Goal: Task Accomplishment & Management: Manage account settings

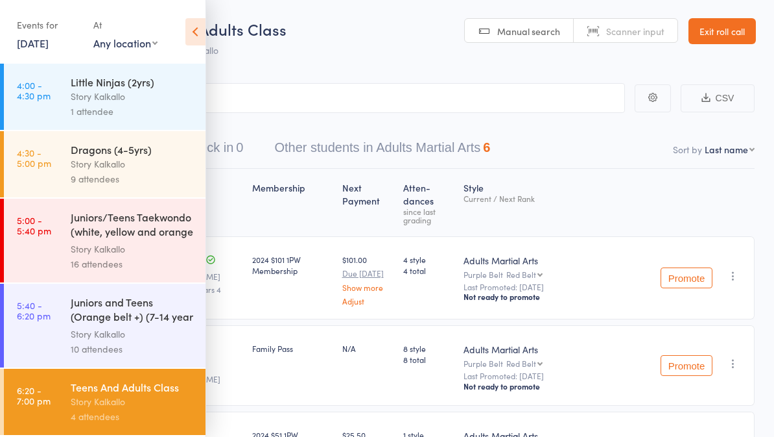
click at [719, 40] on link "Exit roll call" at bounding box center [722, 31] width 67 height 26
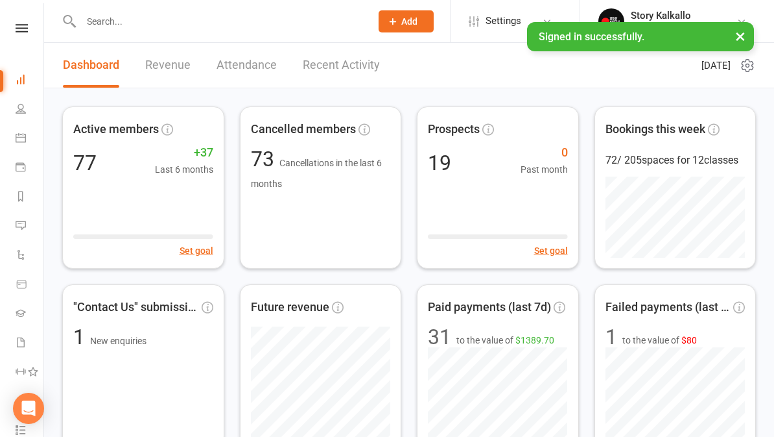
click at [15, 19] on nav "Clubworx Dashboard People Calendar Payments Reports Messages Automations Produc…" at bounding box center [22, 221] width 44 height 437
click at [29, 30] on link at bounding box center [22, 28] width 46 height 8
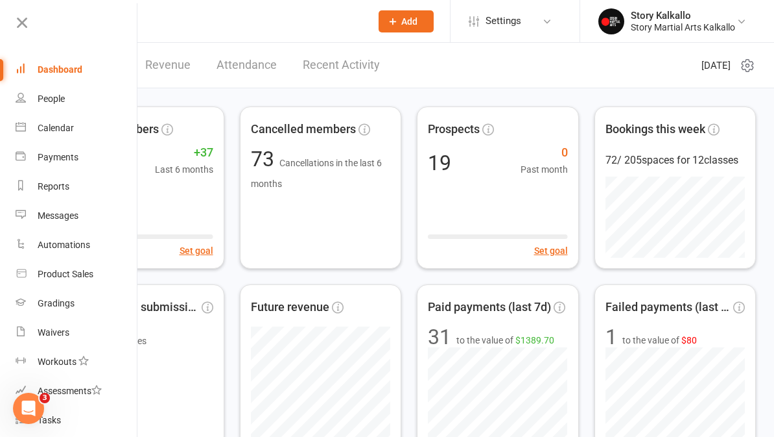
click at [73, 299] on div "Gradings" at bounding box center [56, 303] width 37 height 10
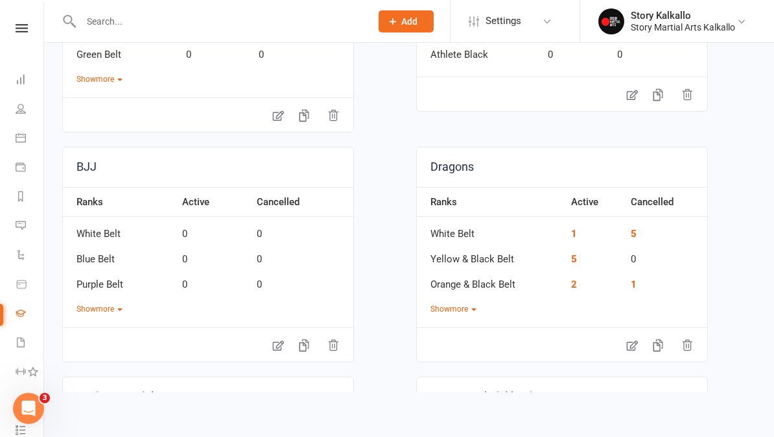
scroll to position [283, 0]
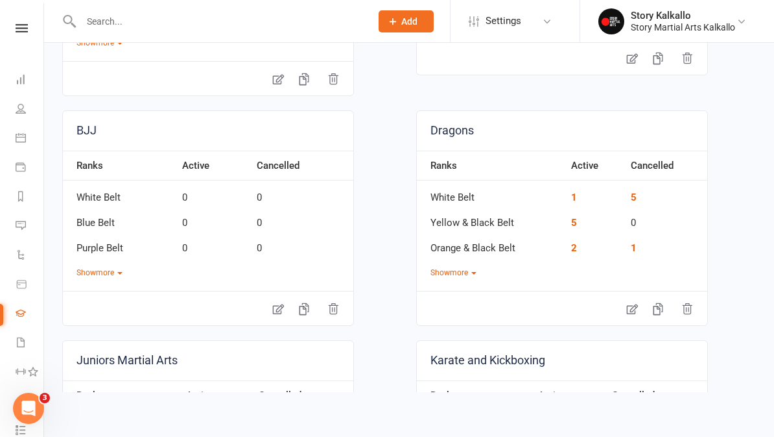
click at [472, 276] on button "Show more" at bounding box center [454, 273] width 46 height 12
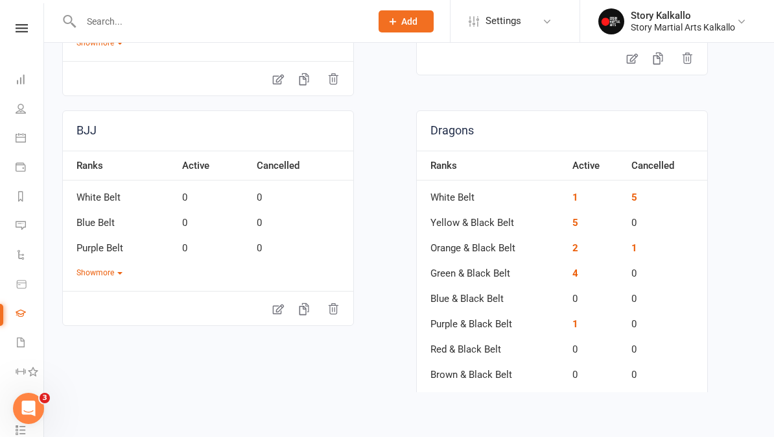
click at [573, 200] on link "1" at bounding box center [576, 197] width 6 height 12
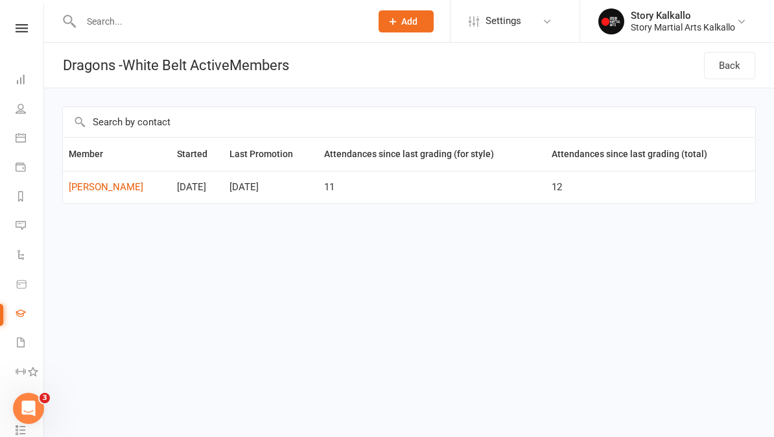
click at [723, 73] on link "Back" at bounding box center [729, 65] width 51 height 27
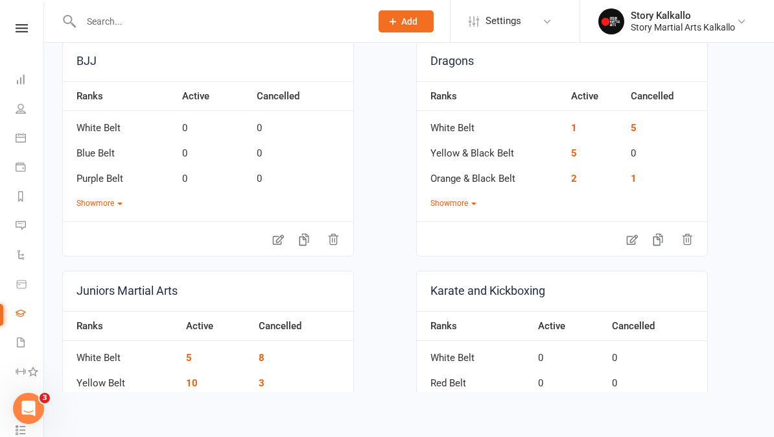
scroll to position [353, 0]
click at [469, 202] on button "Show more" at bounding box center [454, 203] width 46 height 12
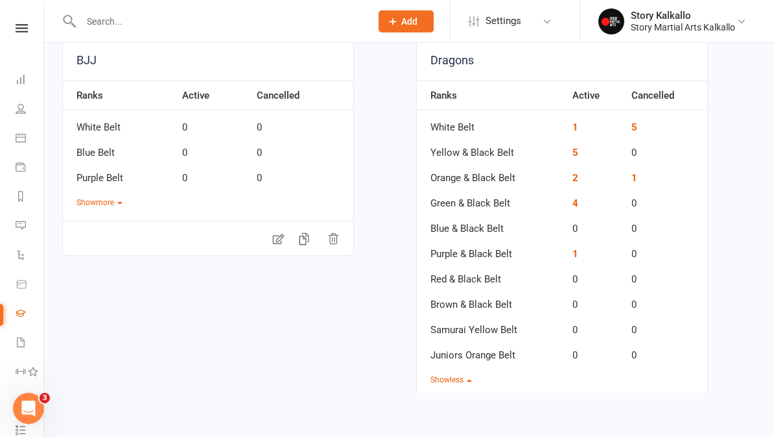
click at [575, 154] on link "5" at bounding box center [576, 153] width 6 height 12
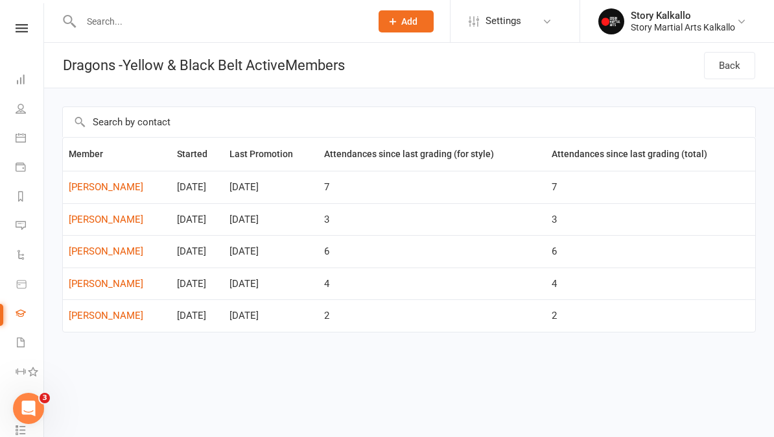
click at [732, 69] on link "Back" at bounding box center [729, 65] width 51 height 27
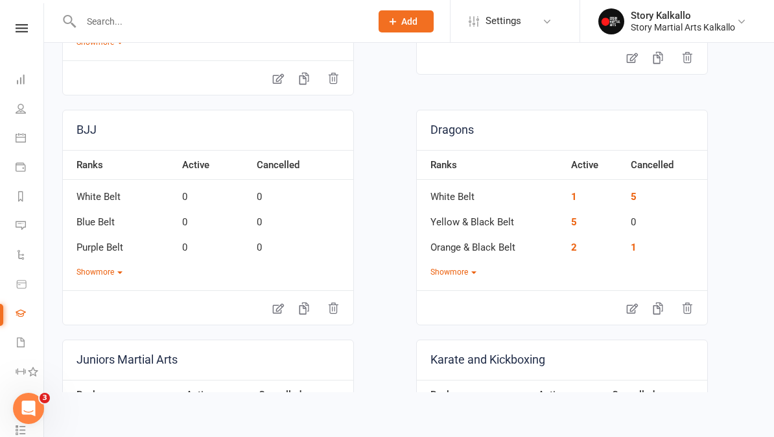
scroll to position [289, 0]
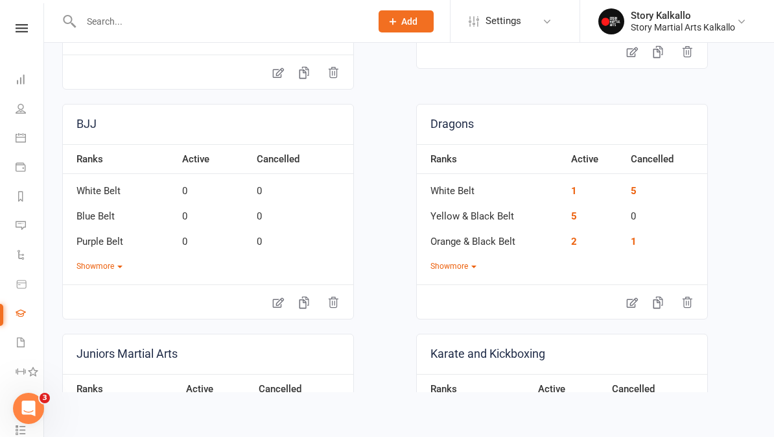
click at [468, 270] on button "Show more" at bounding box center [454, 266] width 46 height 12
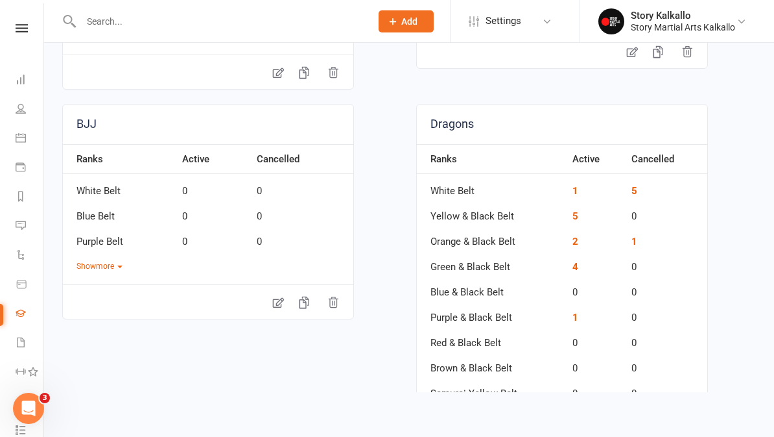
click at [577, 241] on link "2" at bounding box center [576, 241] width 6 height 12
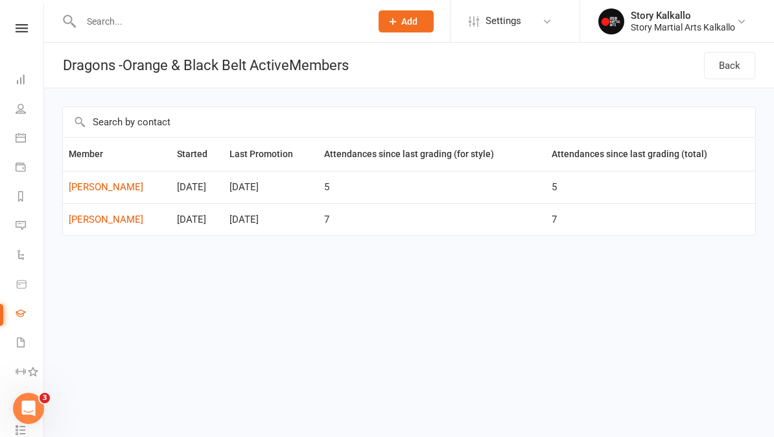
click at [723, 62] on link "Back" at bounding box center [729, 65] width 51 height 27
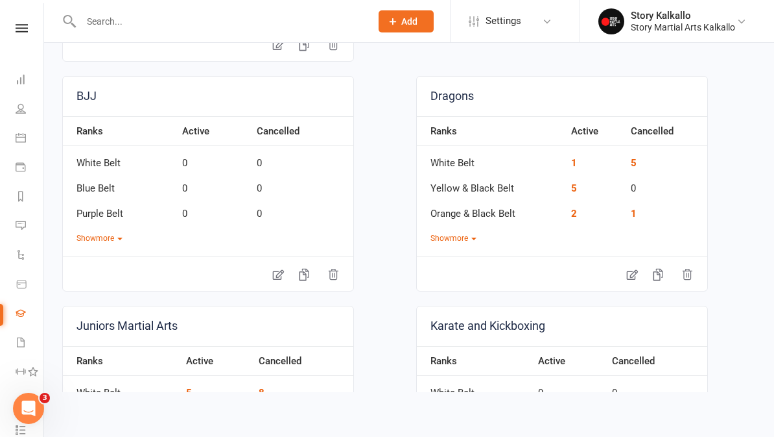
scroll to position [318, 0]
click at [455, 241] on button "Show more" at bounding box center [454, 238] width 46 height 12
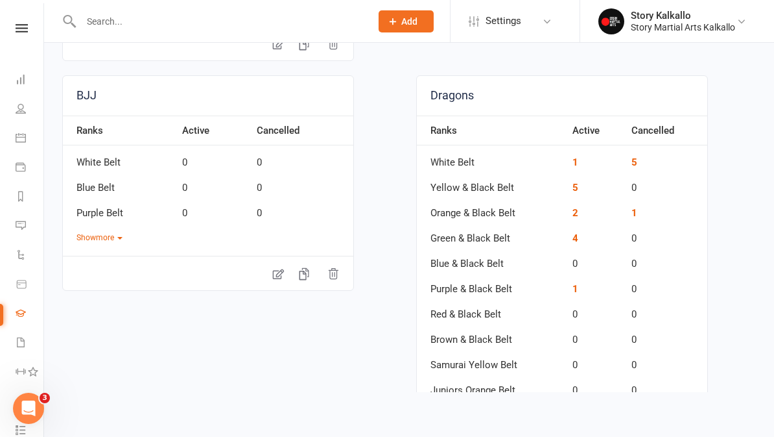
click at [574, 237] on link "4" at bounding box center [576, 238] width 6 height 12
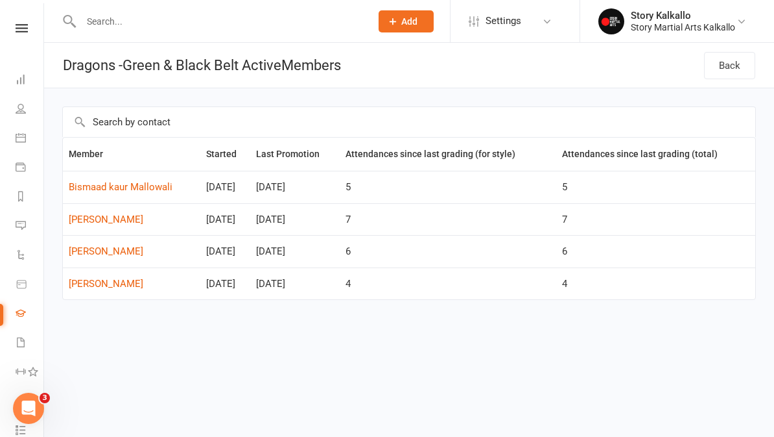
click at [735, 77] on link "Back" at bounding box center [729, 65] width 51 height 27
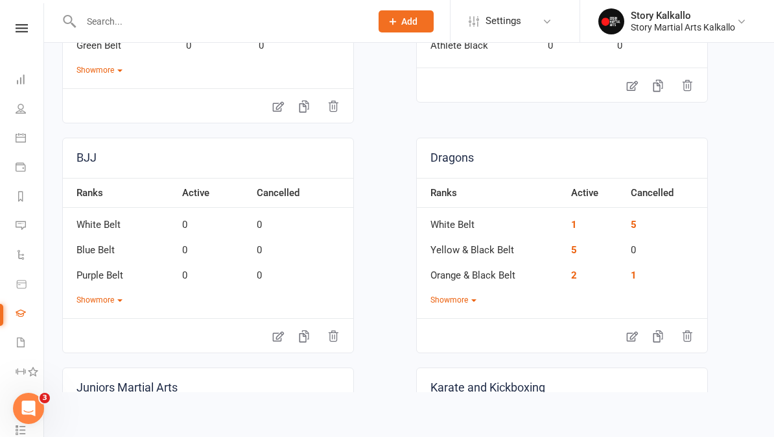
scroll to position [265, 0]
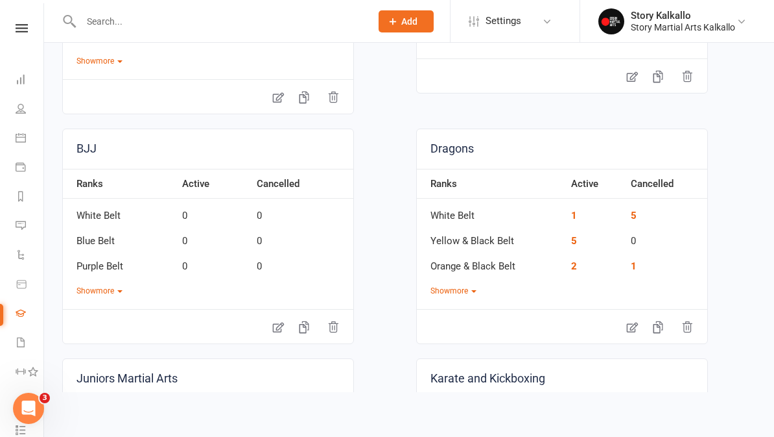
click at [471, 294] on button "Show more" at bounding box center [454, 291] width 46 height 12
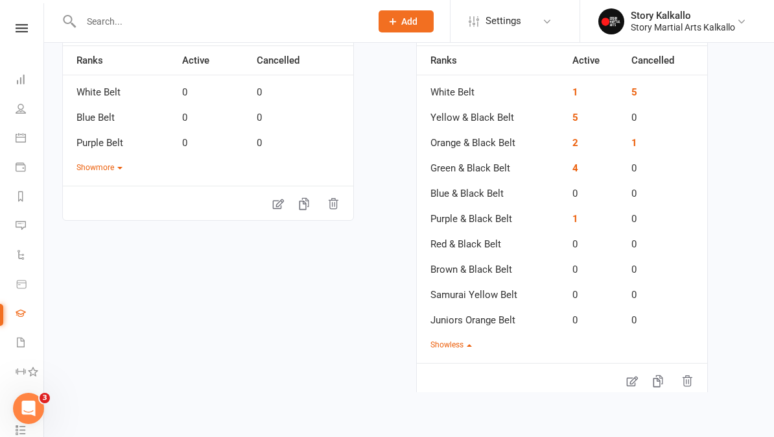
scroll to position [401, 0]
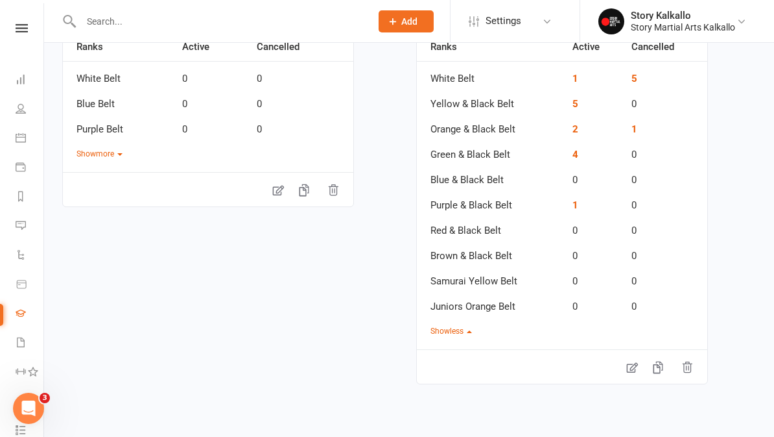
click at [577, 208] on link "1" at bounding box center [576, 205] width 6 height 12
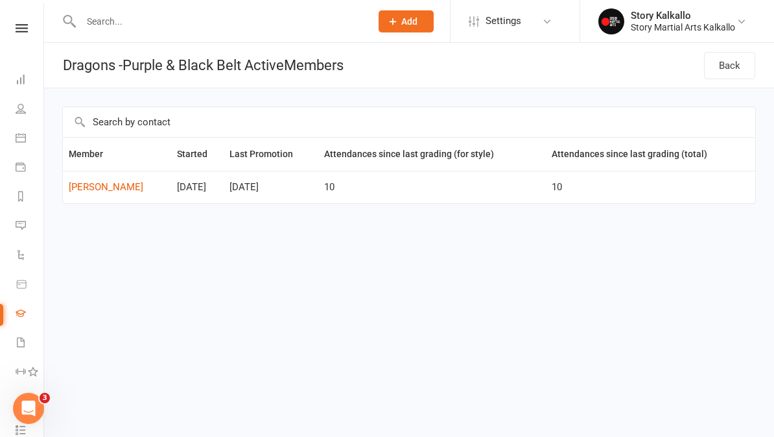
click at [725, 62] on link "Back" at bounding box center [729, 65] width 51 height 27
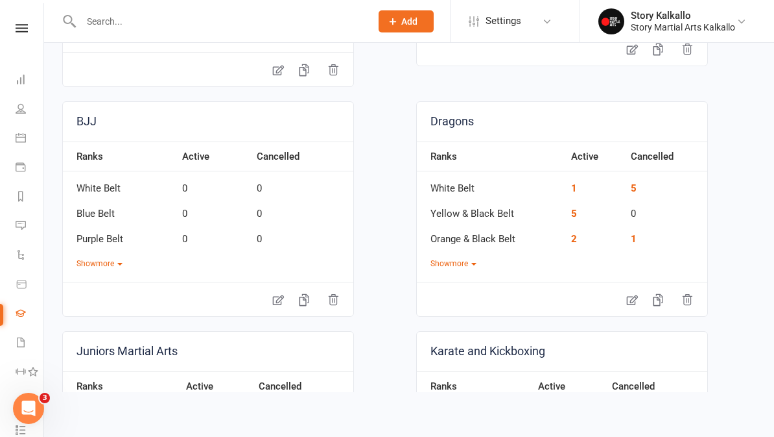
scroll to position [308, 0]
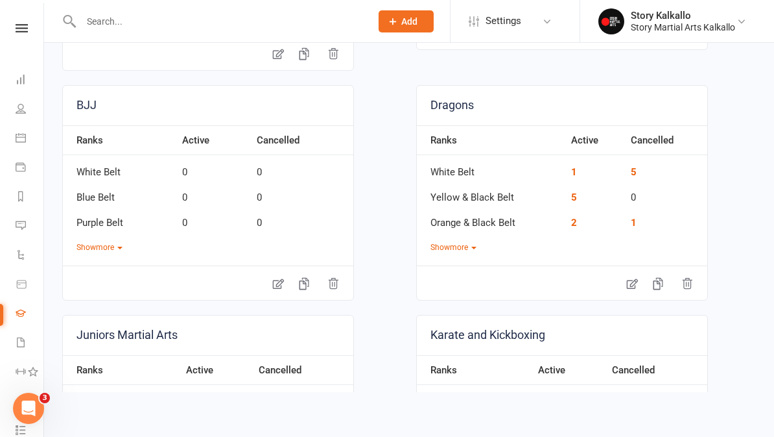
click at [461, 250] on button "Show more" at bounding box center [454, 247] width 46 height 12
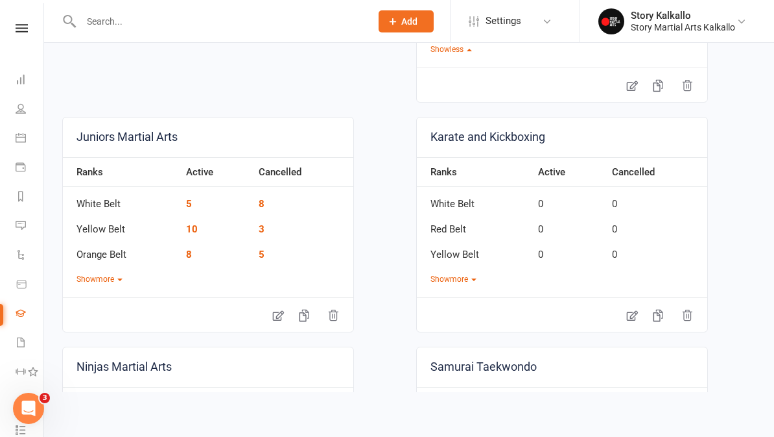
scroll to position [729, 0]
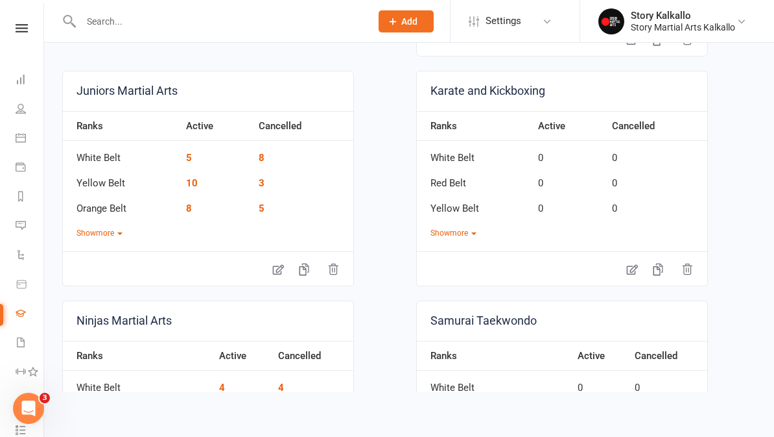
click at [116, 231] on button "Show more" at bounding box center [100, 233] width 46 height 12
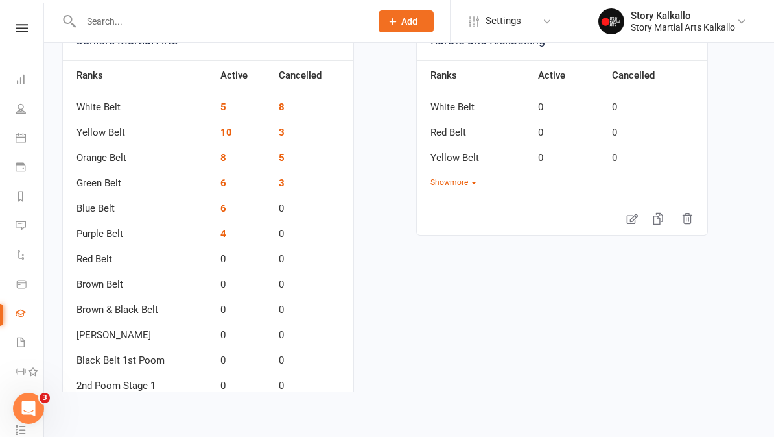
scroll to position [781, 0]
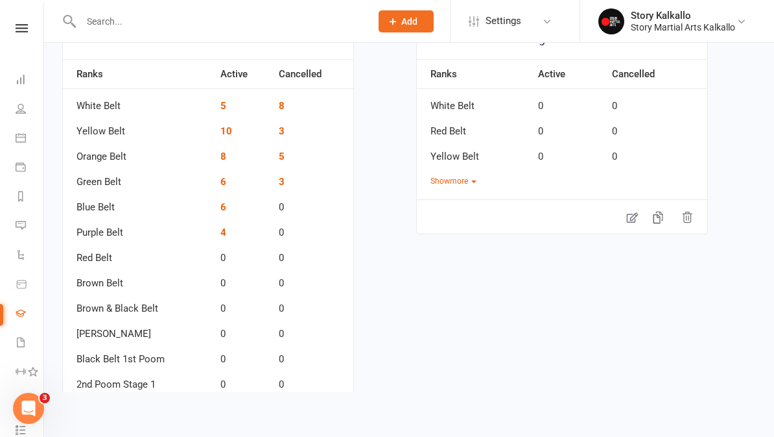
click at [226, 106] on link "5" at bounding box center [224, 106] width 6 height 12
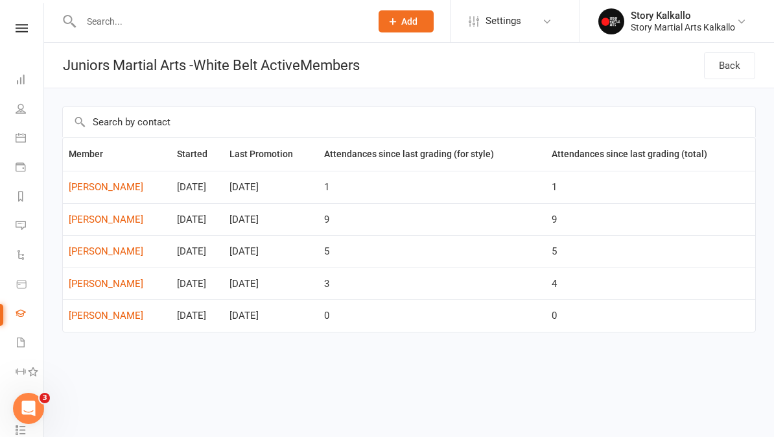
click at [737, 75] on link "Back" at bounding box center [729, 65] width 51 height 27
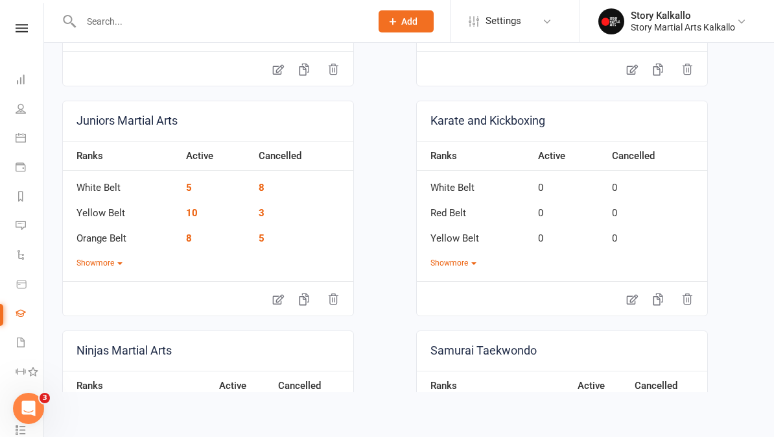
scroll to position [523, 0]
click at [197, 208] on link "10" at bounding box center [192, 212] width 12 height 12
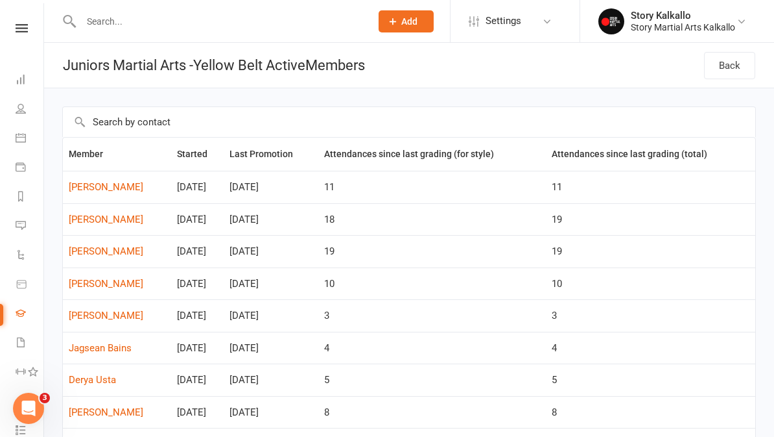
click at [727, 78] on link "Back" at bounding box center [729, 65] width 51 height 27
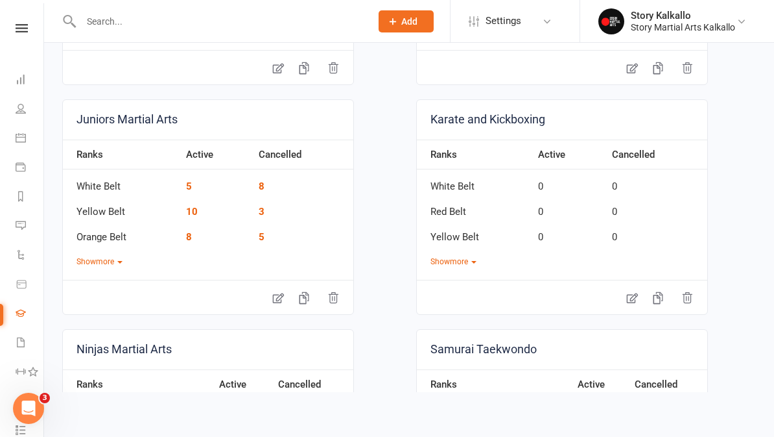
scroll to position [525, 0]
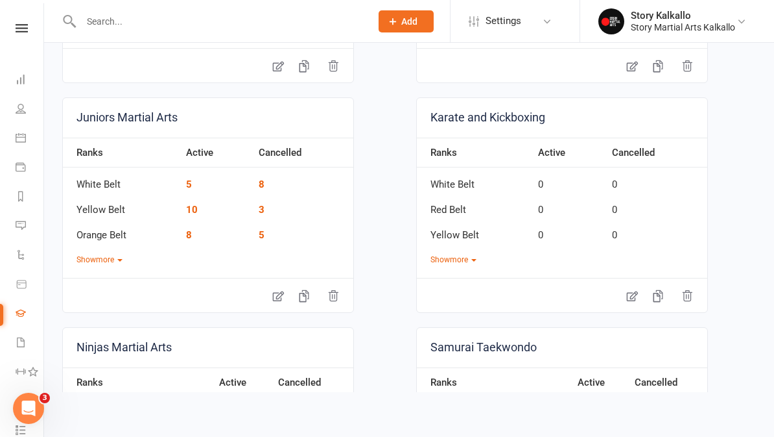
click at [110, 270] on div "Juniors Martial Arts Ranks Active Cancelled White Belt 5 8 Yellow Belt 10 3 Ora…" at bounding box center [208, 204] width 292 height 215
click at [118, 256] on button "Show more" at bounding box center [100, 260] width 46 height 12
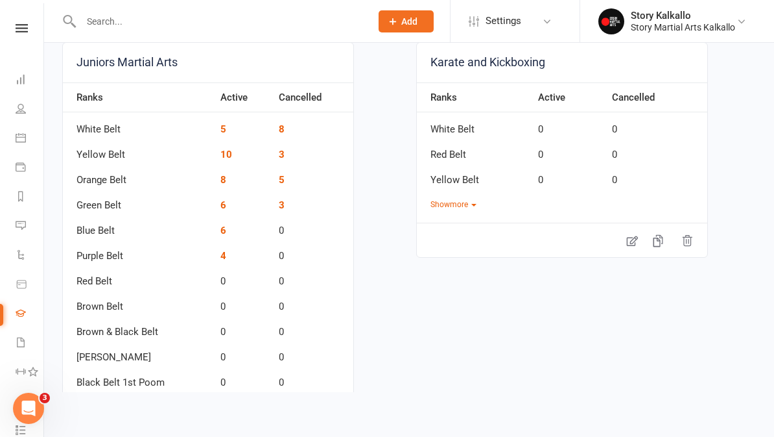
scroll to position [583, 0]
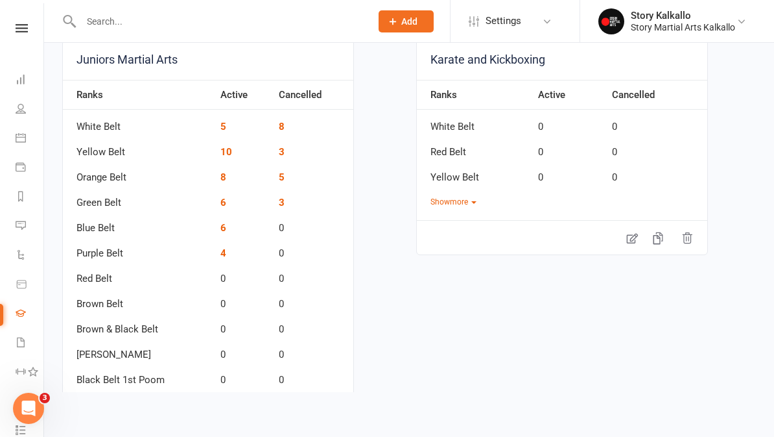
click at [224, 202] on link "6" at bounding box center [224, 203] width 6 height 12
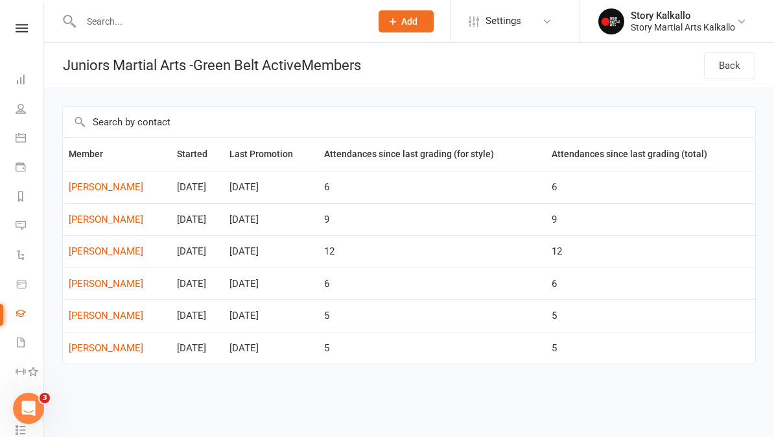
click at [715, 66] on link "Back" at bounding box center [729, 65] width 51 height 27
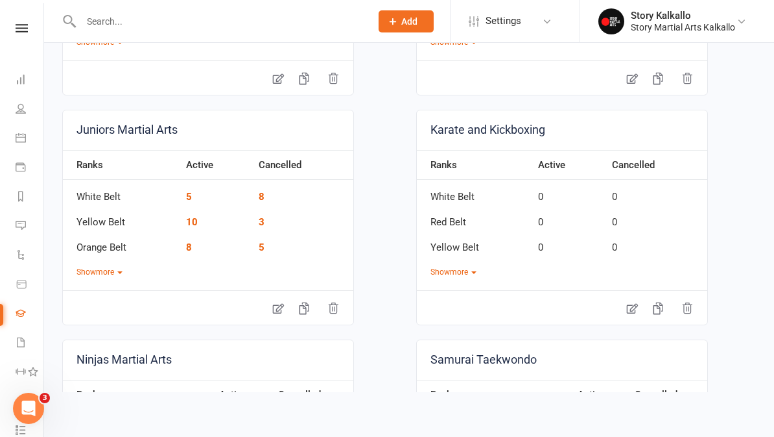
scroll to position [515, 0]
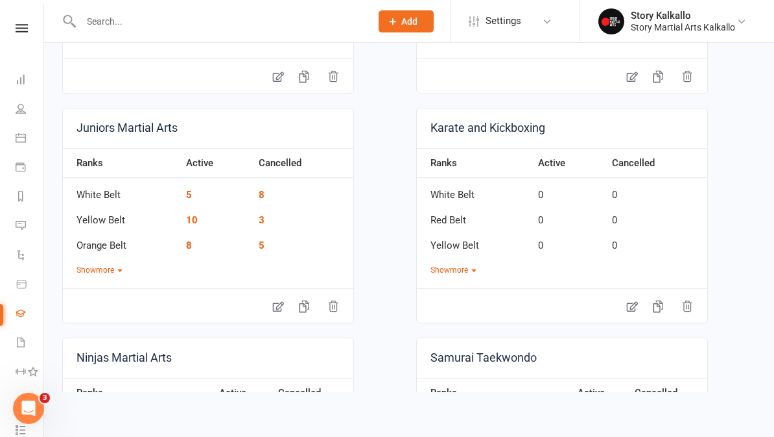
click at [114, 281] on div "Juniors Martial Arts Ranks Active Cancelled White Belt 5 8 Yellow Belt 10 3 Ora…" at bounding box center [208, 215] width 292 height 215
click at [122, 270] on icon "button" at bounding box center [119, 270] width 5 height 3
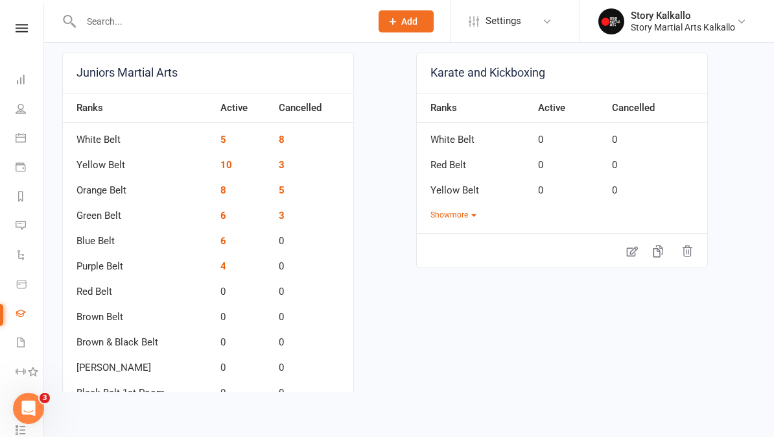
scroll to position [573, 0]
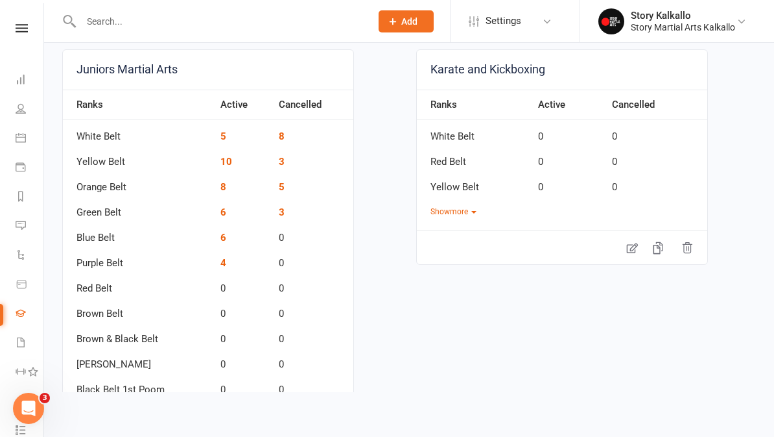
click at [225, 237] on link "6" at bounding box center [224, 238] width 6 height 12
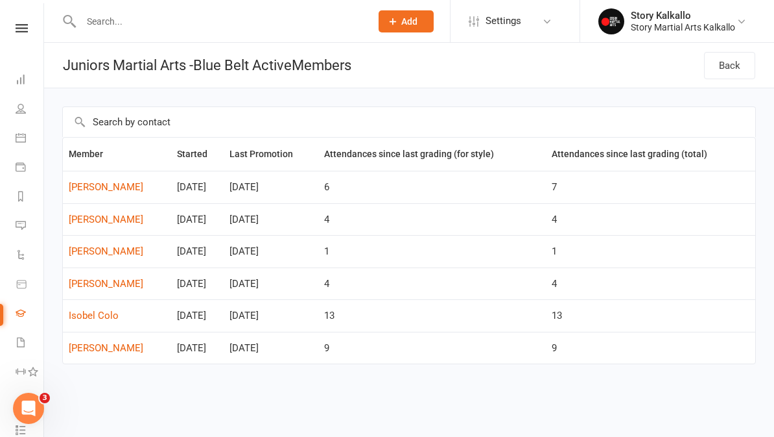
click at [732, 65] on link "Back" at bounding box center [729, 65] width 51 height 27
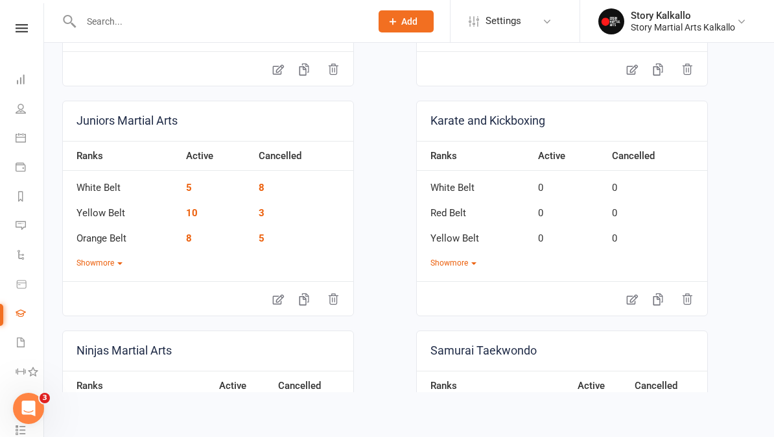
scroll to position [558, 0]
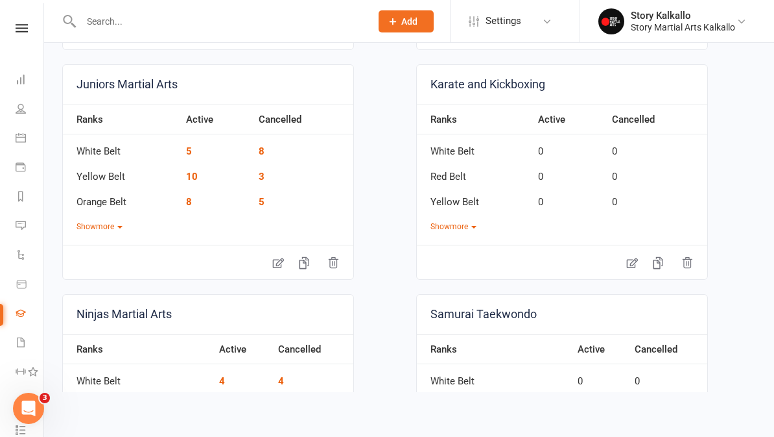
click at [114, 224] on button "Show more" at bounding box center [100, 227] width 46 height 12
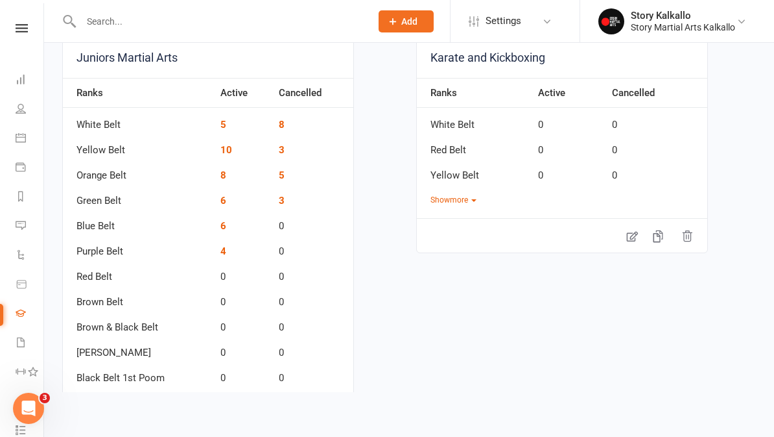
scroll to position [594, 0]
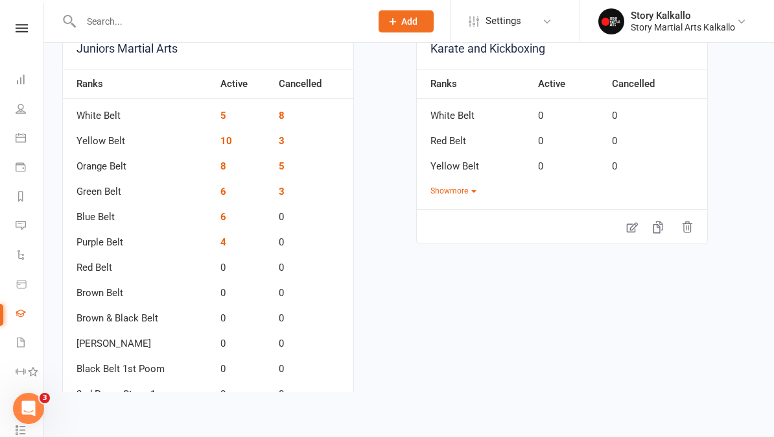
click at [224, 236] on link "4" at bounding box center [224, 242] width 6 height 12
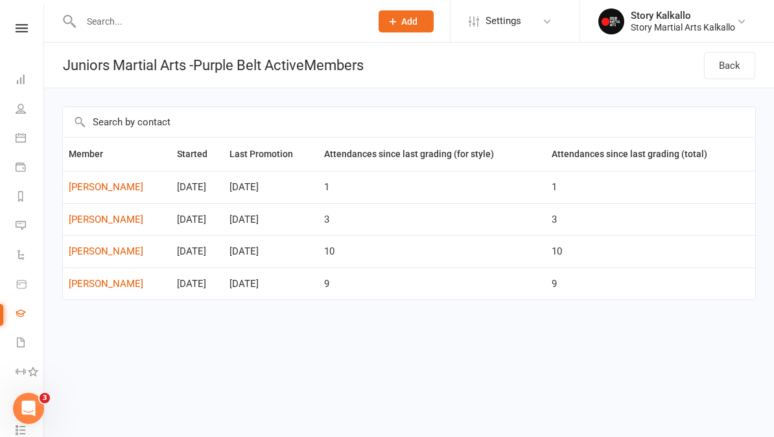
click at [738, 73] on link "Back" at bounding box center [729, 65] width 51 height 27
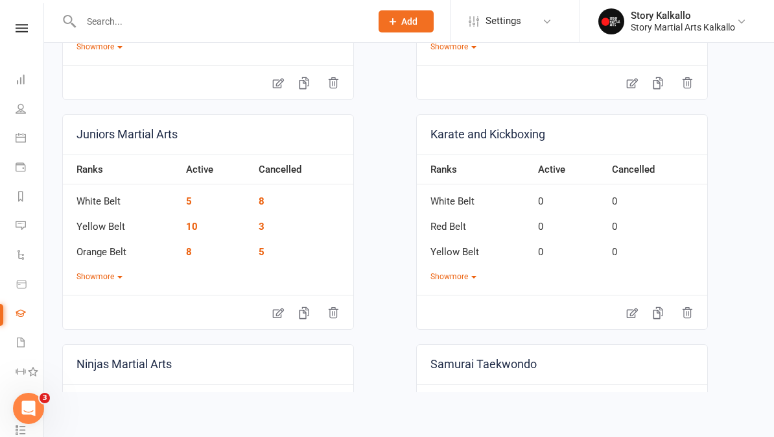
scroll to position [509, 0]
click at [191, 250] on link "8" at bounding box center [189, 251] width 6 height 12
